Goal: Task Accomplishment & Management: Understand process/instructions

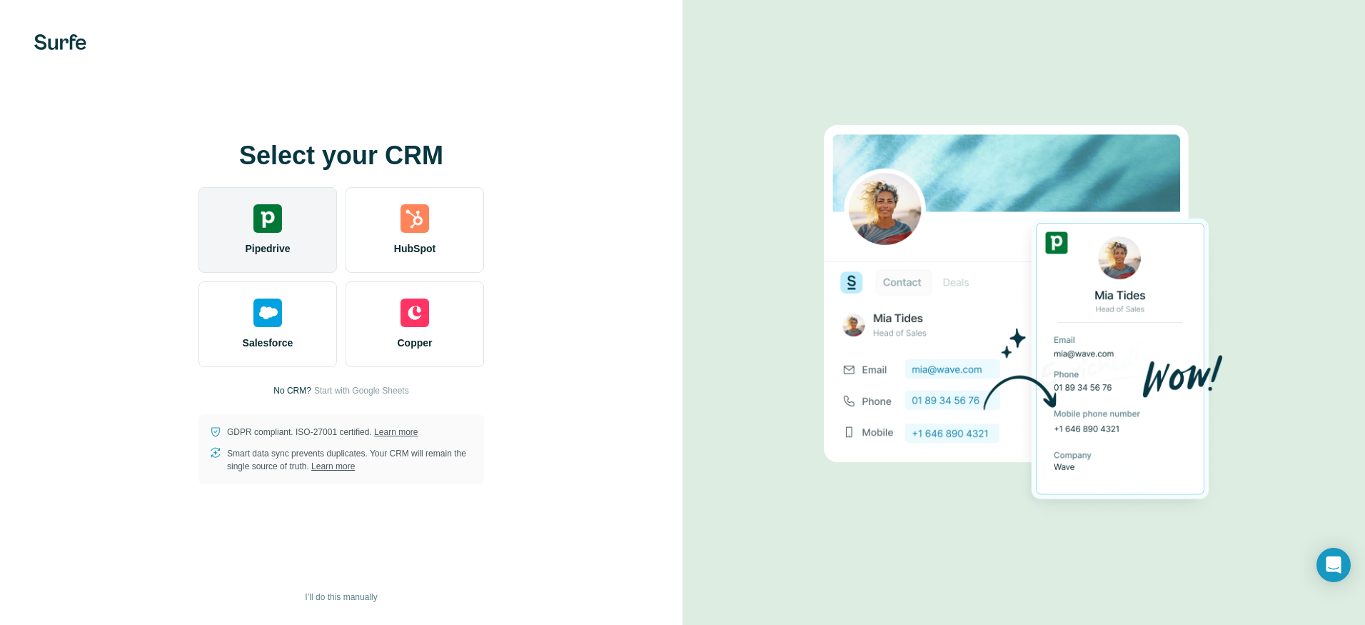
click at [266, 214] on img at bounding box center [268, 218] width 29 height 29
